Goal: Information Seeking & Learning: Learn about a topic

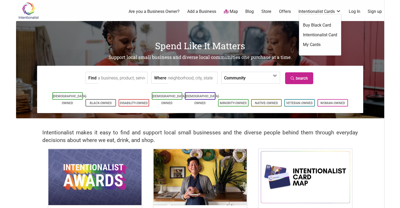
click at [319, 34] on link "Intentionalist Card" at bounding box center [320, 35] width 34 height 6
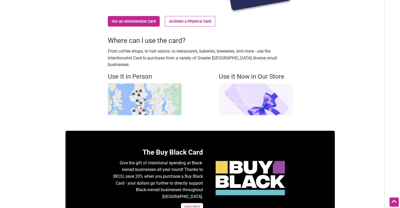
scroll to position [131, 0]
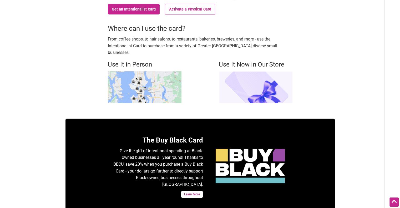
click at [156, 84] on img at bounding box center [145, 87] width 74 height 32
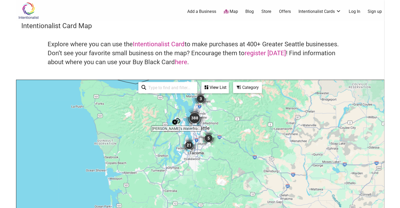
drag, startPoint x: 185, startPoint y: 180, endPoint x: 178, endPoint y: 93, distance: 87.3
click at [178, 93] on div "Monica's Waterfro... 388 21 3 2 5 To navigate, press the arrow keys. See All Vi…" at bounding box center [200, 182] width 368 height 205
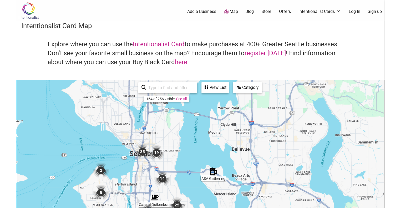
drag, startPoint x: 196, startPoint y: 128, endPoint x: 200, endPoint y: 201, distance: 73.2
click at [200, 201] on div "To navigate, press the arrow keys." at bounding box center [200, 182] width 368 height 205
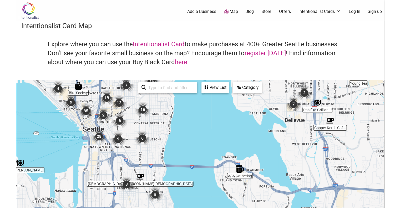
click at [144, 139] on img "6" at bounding box center [142, 138] width 16 height 16
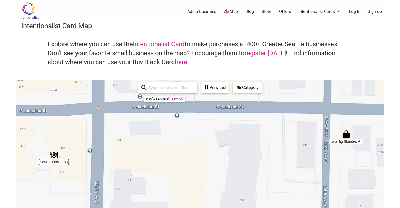
click at [214, 89] on div "View List" at bounding box center [215, 88] width 26 height 10
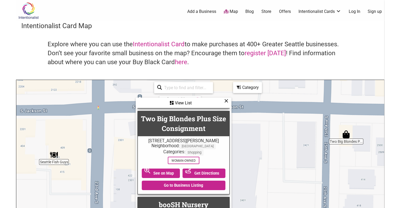
scroll to position [351, 0]
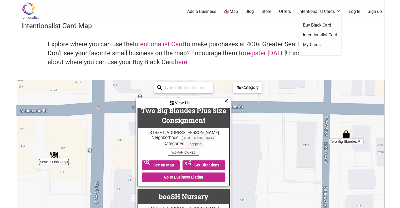
click at [307, 9] on link "Intentionalist Cards" at bounding box center [319, 12] width 43 height 6
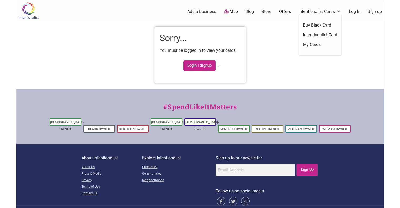
click at [308, 12] on link "Intentionalist Cards" at bounding box center [319, 12] width 43 height 6
click at [315, 33] on link "Intentionalist Card" at bounding box center [320, 35] width 34 height 6
